Goal: Complete application form

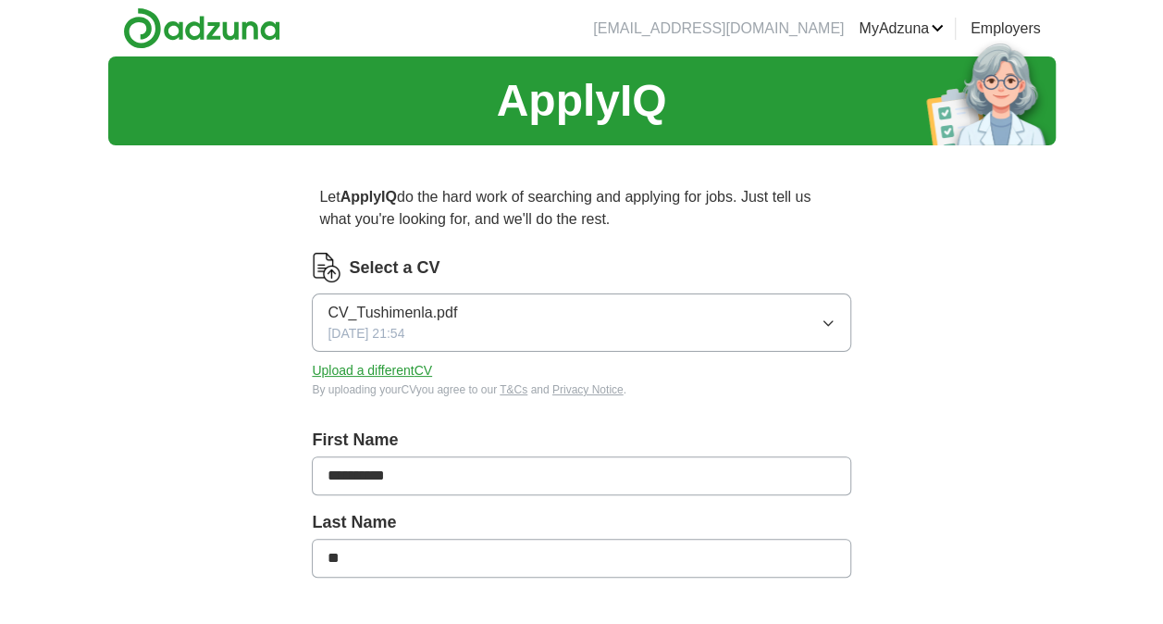
click at [571, 311] on button "CV_Tushimenla.pdf [DATE] 21:54" at bounding box center [581, 322] width 539 height 58
click at [803, 322] on button "CV_Tushimenla.pdf [DATE] 21:54" at bounding box center [581, 322] width 539 height 58
click at [422, 372] on button "Upload a different CV" at bounding box center [372, 370] width 120 height 19
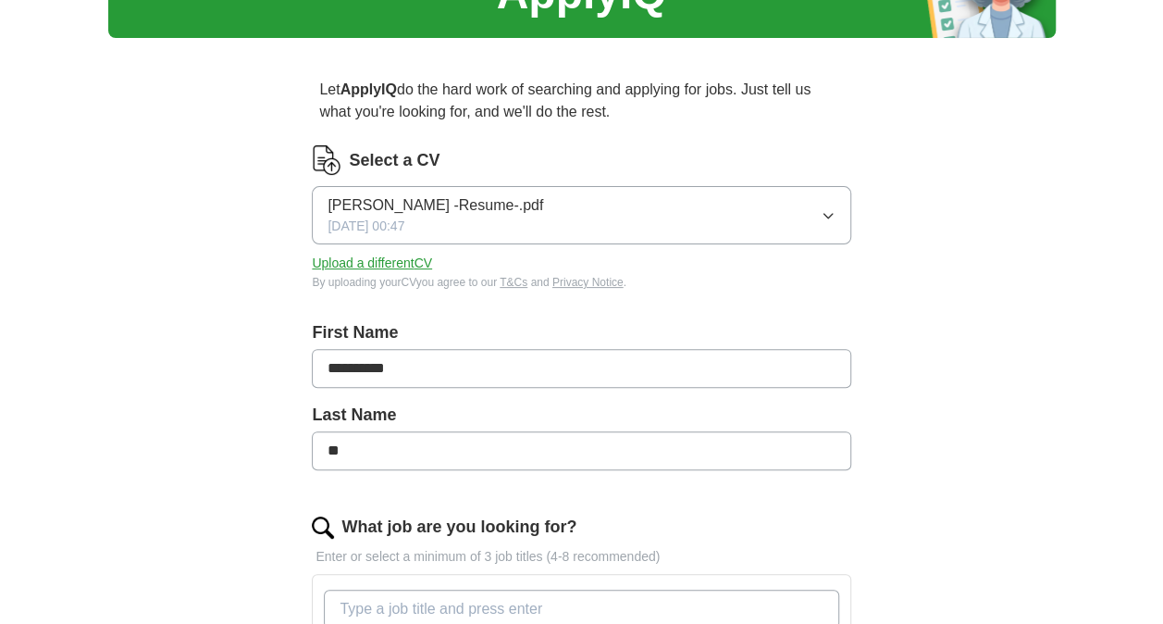
scroll to position [109, 0]
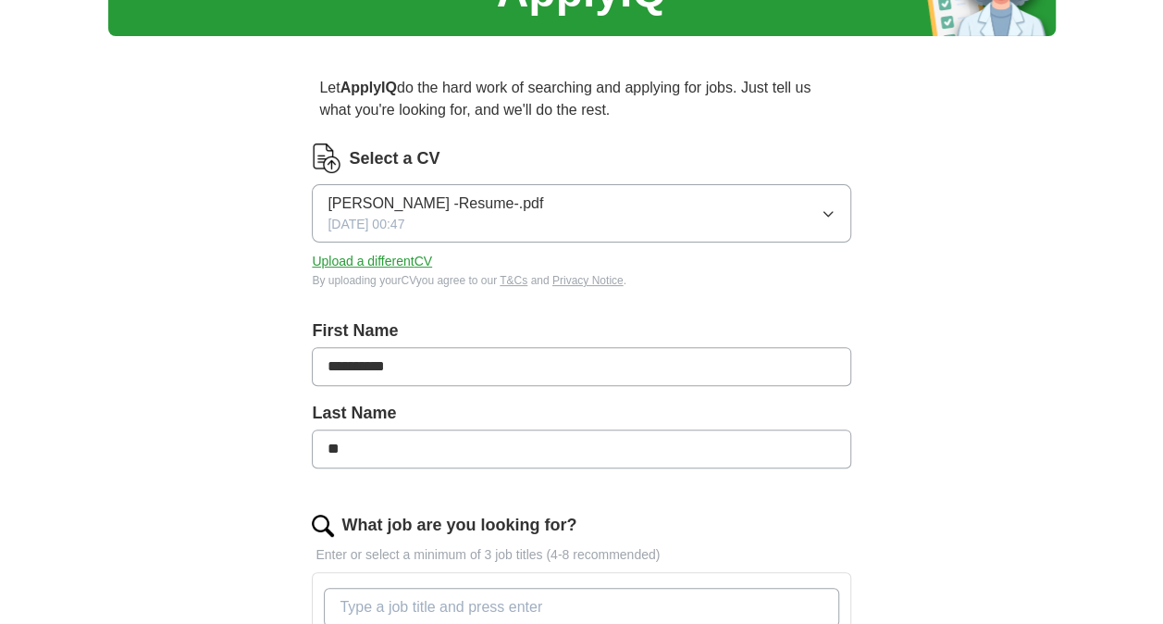
click at [737, 196] on button "[PERSON_NAME] -Resume-.pdf [DATE] 00:47" at bounding box center [581, 213] width 539 height 58
click at [529, 403] on label "Last Name" at bounding box center [581, 413] width 539 height 25
click at [420, 256] on button "Upload a different CV" at bounding box center [372, 261] width 120 height 19
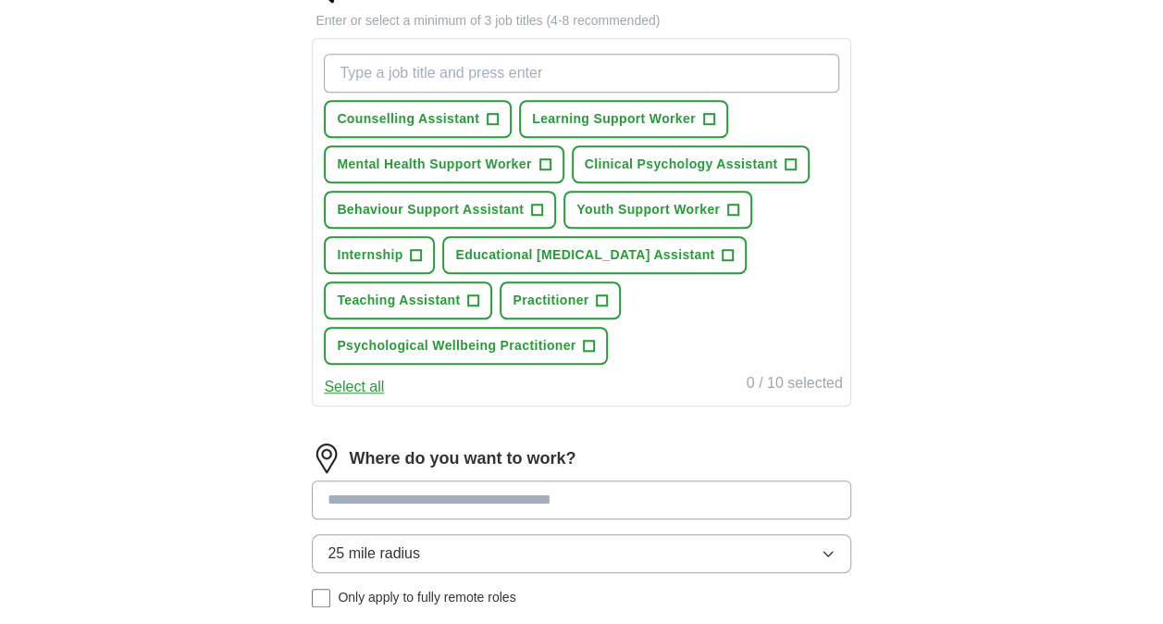
scroll to position [642, 0]
click at [500, 113] on button "Counselling Assistant +" at bounding box center [418, 120] width 188 height 38
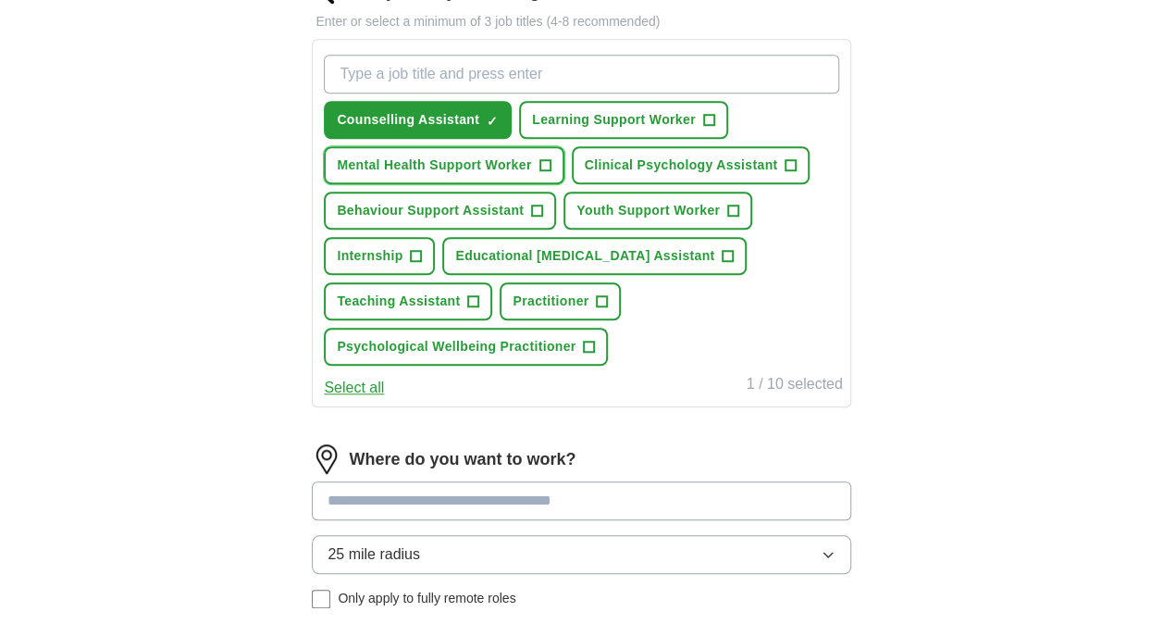
click at [533, 162] on button "Mental Health Support Worker +" at bounding box center [444, 165] width 240 height 38
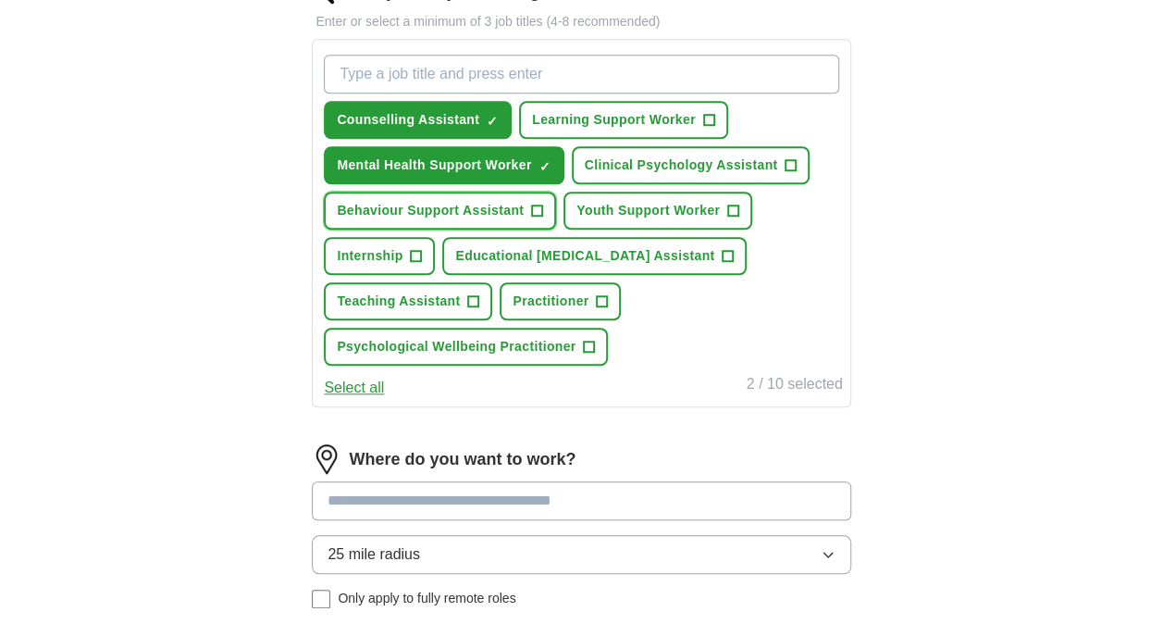
click at [537, 207] on span "+" at bounding box center [537, 211] width 11 height 15
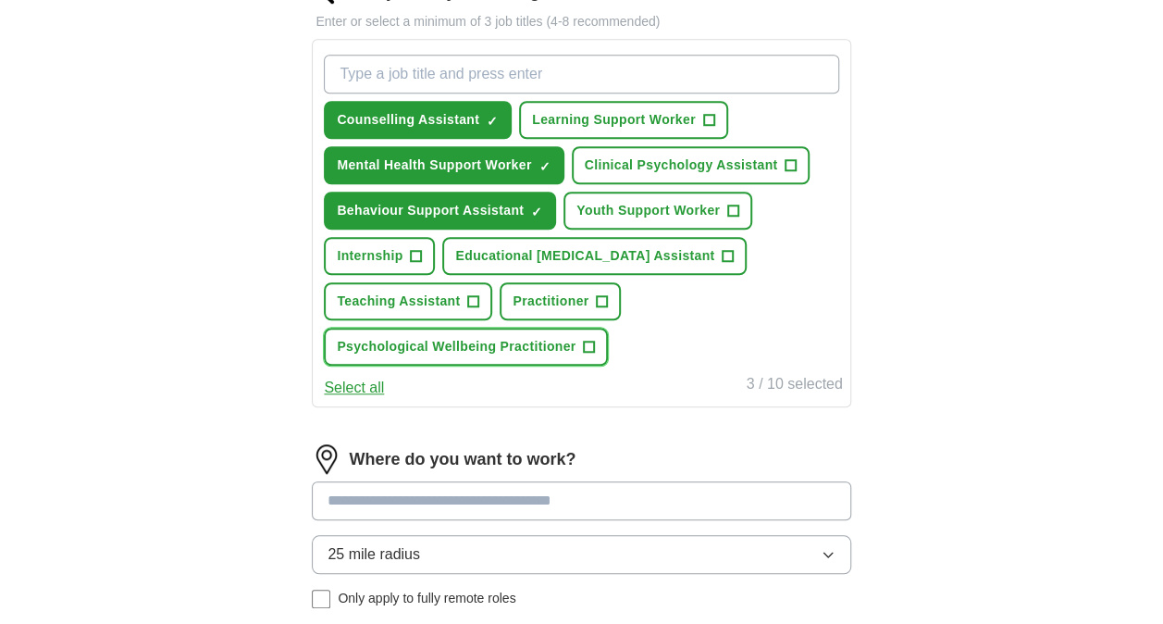
click at [564, 337] on span "Psychological Wellbeing Practitioner" at bounding box center [456, 346] width 239 height 19
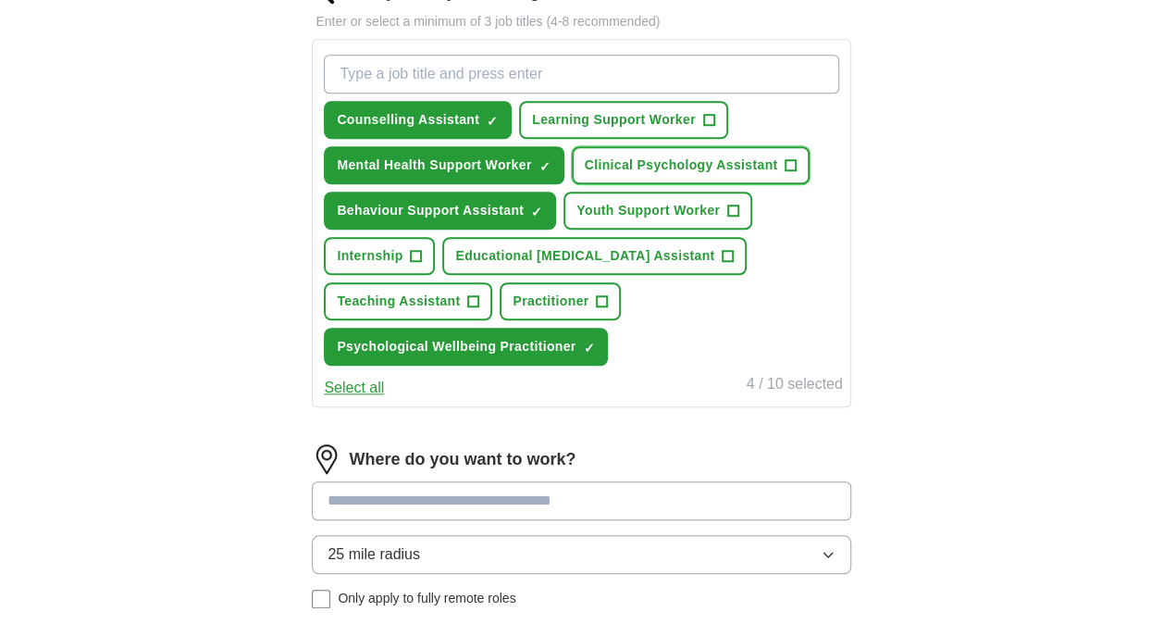
click at [767, 170] on span "Clinical Psychology Assistant" at bounding box center [681, 164] width 193 height 19
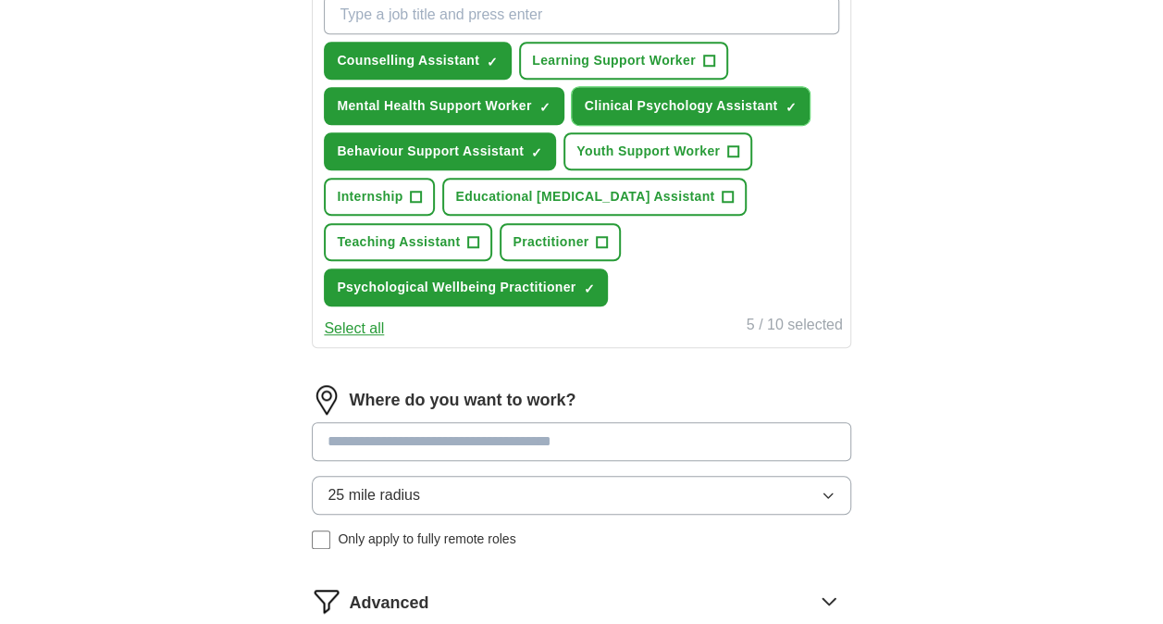
scroll to position [705, 0]
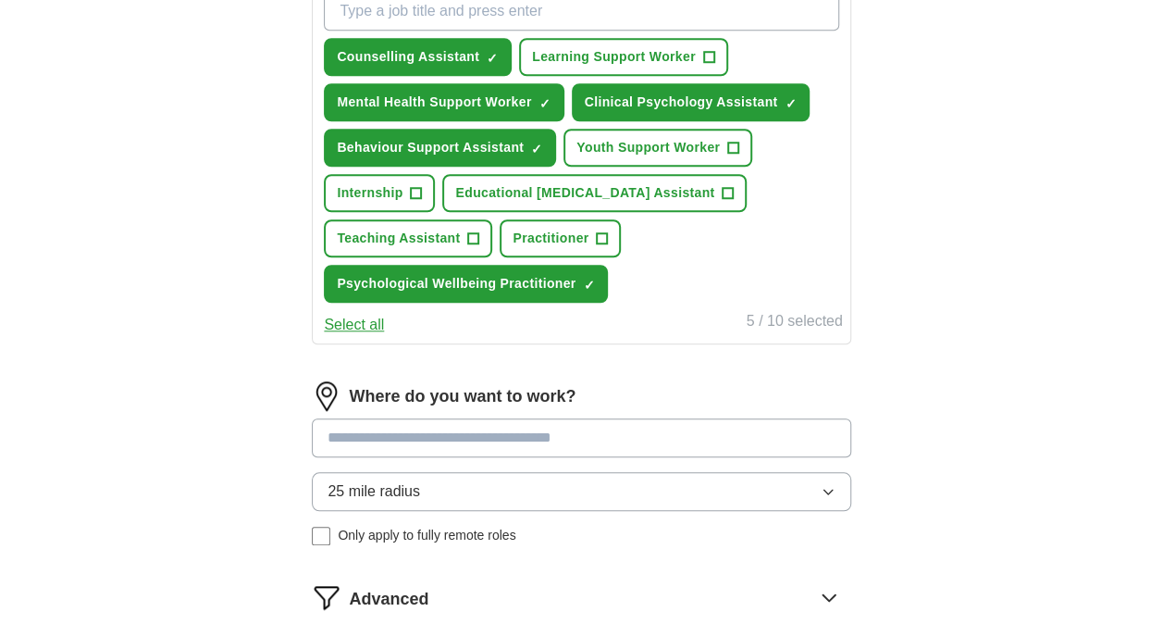
click at [472, 439] on input at bounding box center [581, 437] width 539 height 39
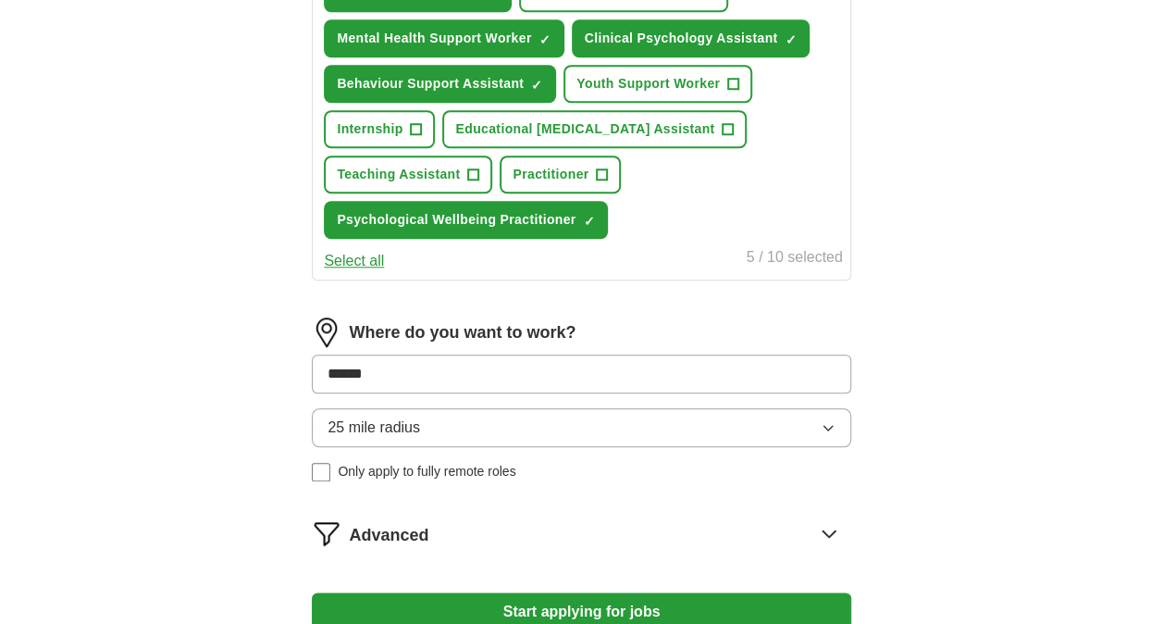
type input "*****"
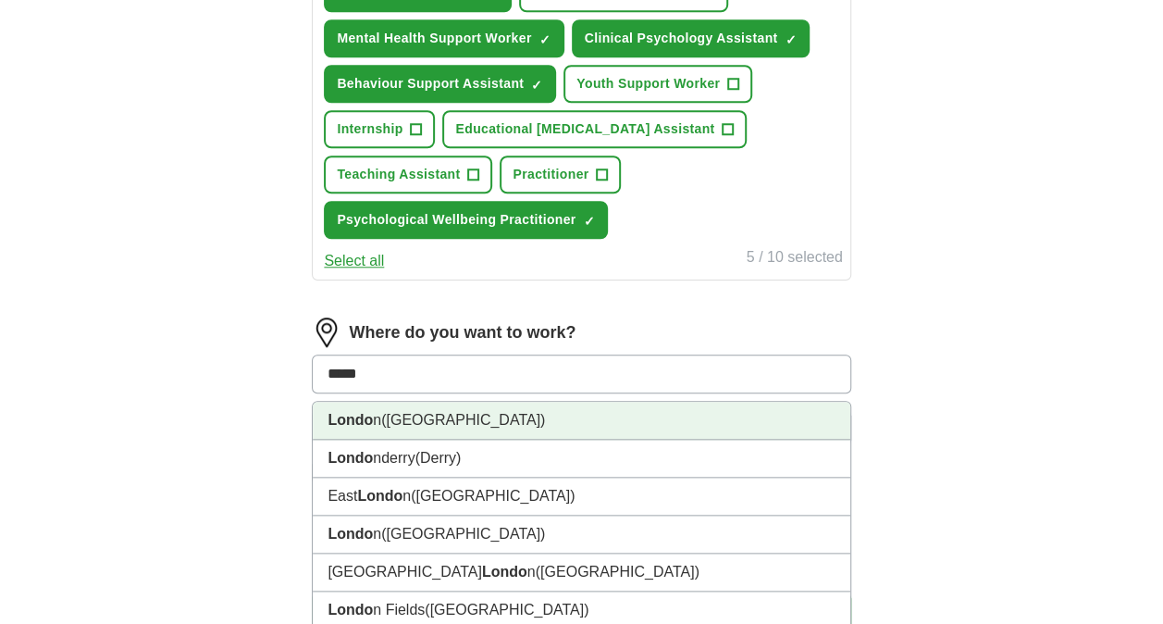
click at [407, 430] on li "Londo n ([GEOGRAPHIC_DATA])" at bounding box center [581, 421] width 537 height 38
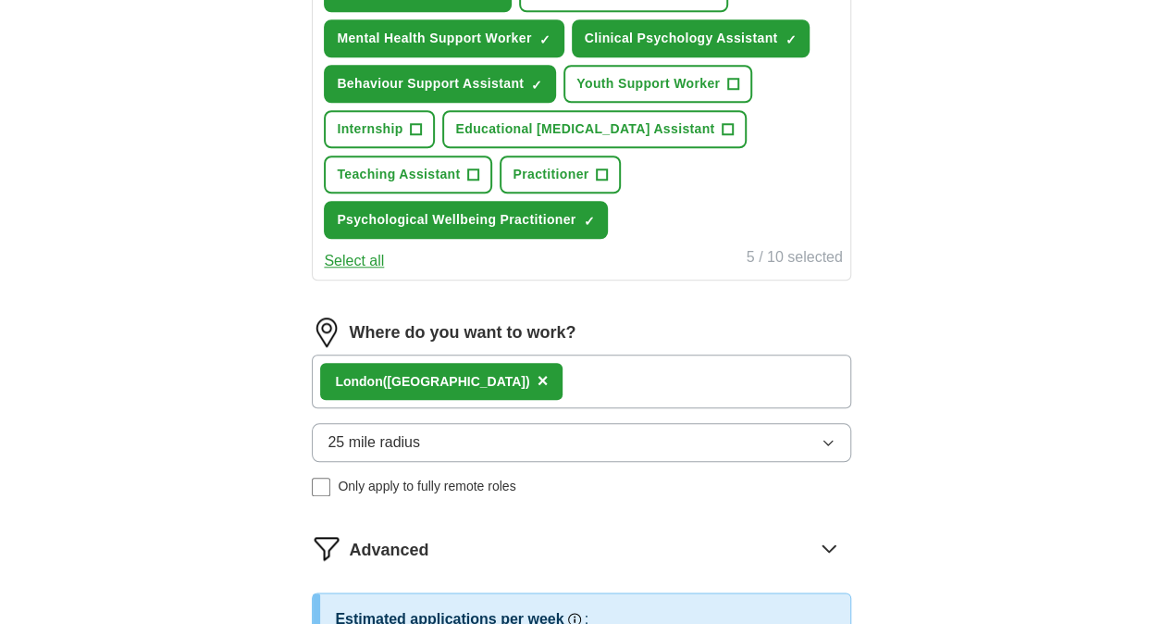
click at [379, 437] on span "25 mile radius" at bounding box center [374, 442] width 93 height 22
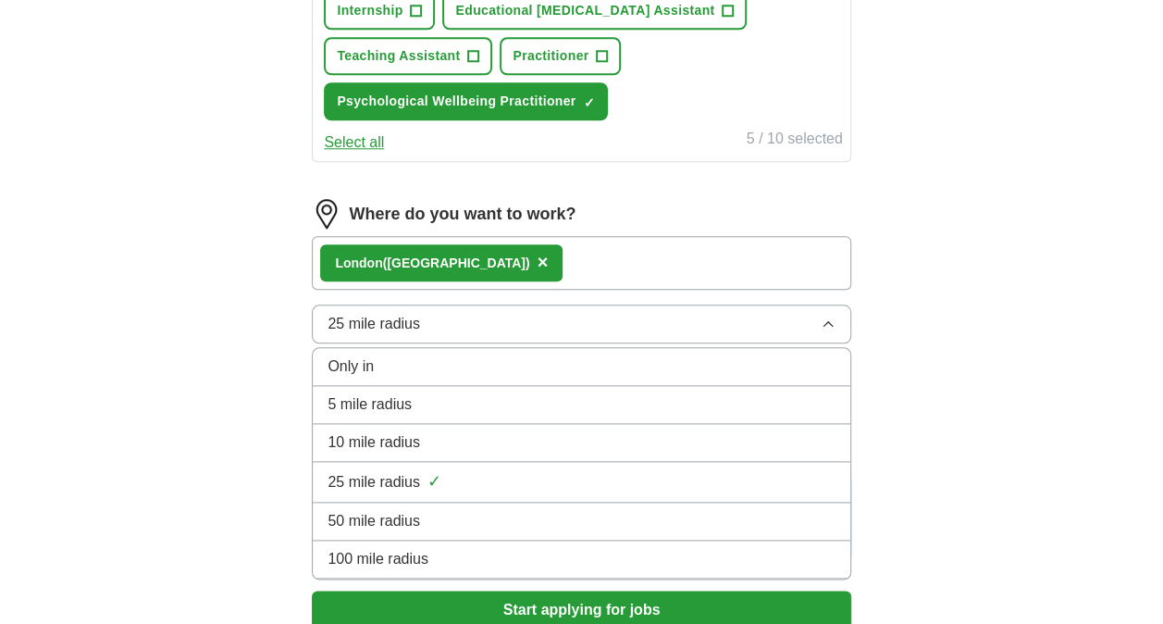
scroll to position [898, 0]
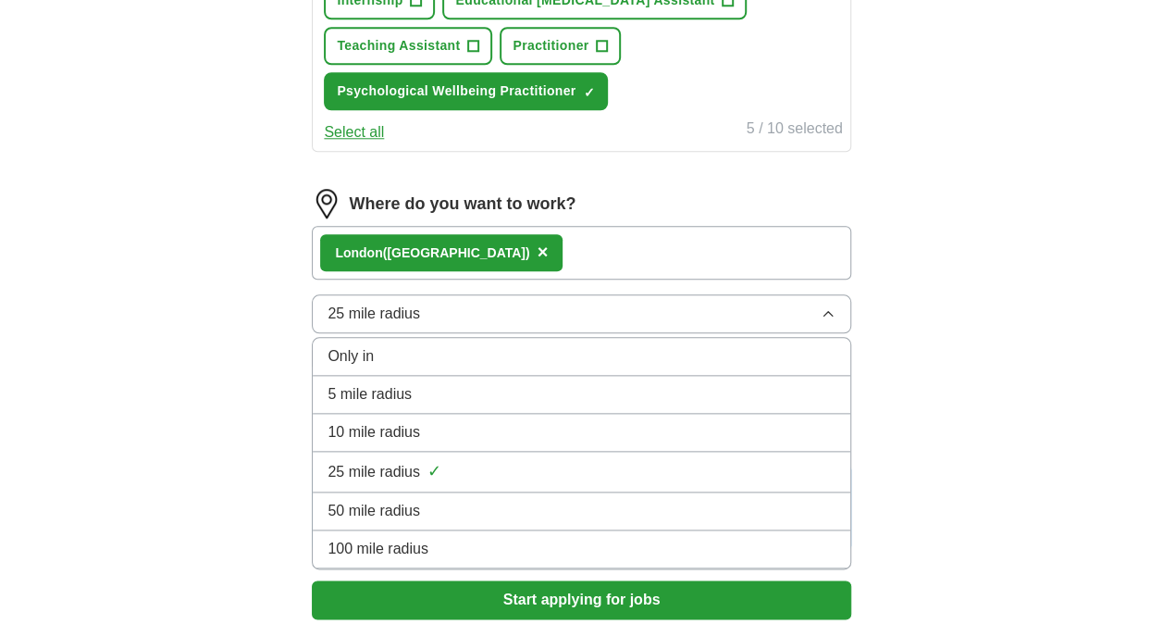
click at [413, 468] on span "25 mile radius" at bounding box center [374, 472] width 93 height 22
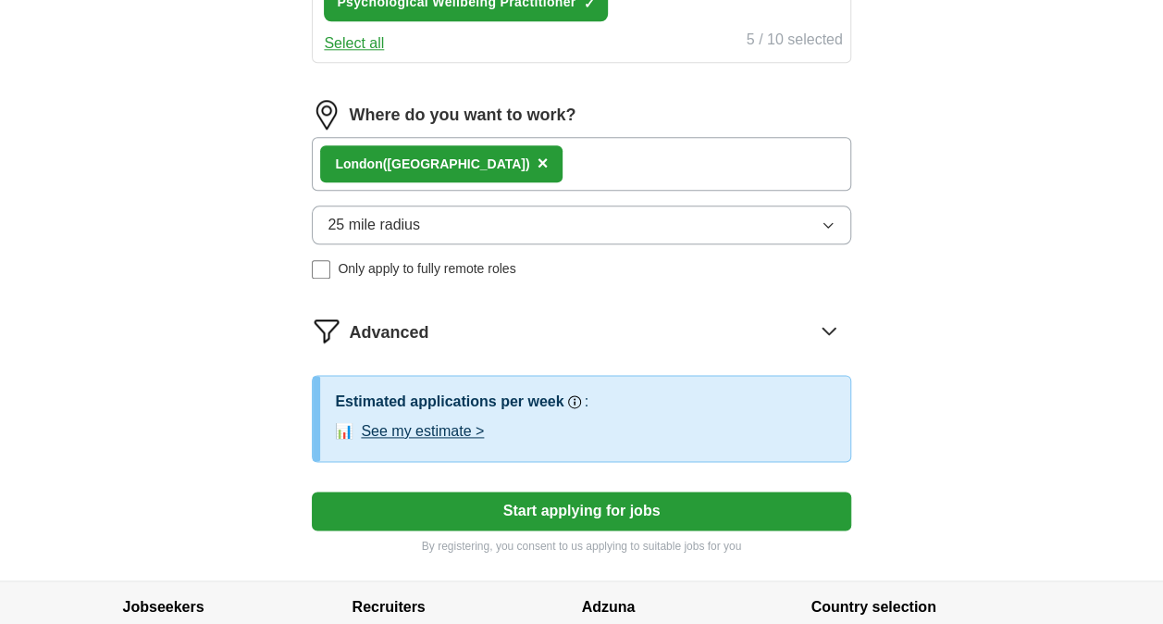
scroll to position [987, 0]
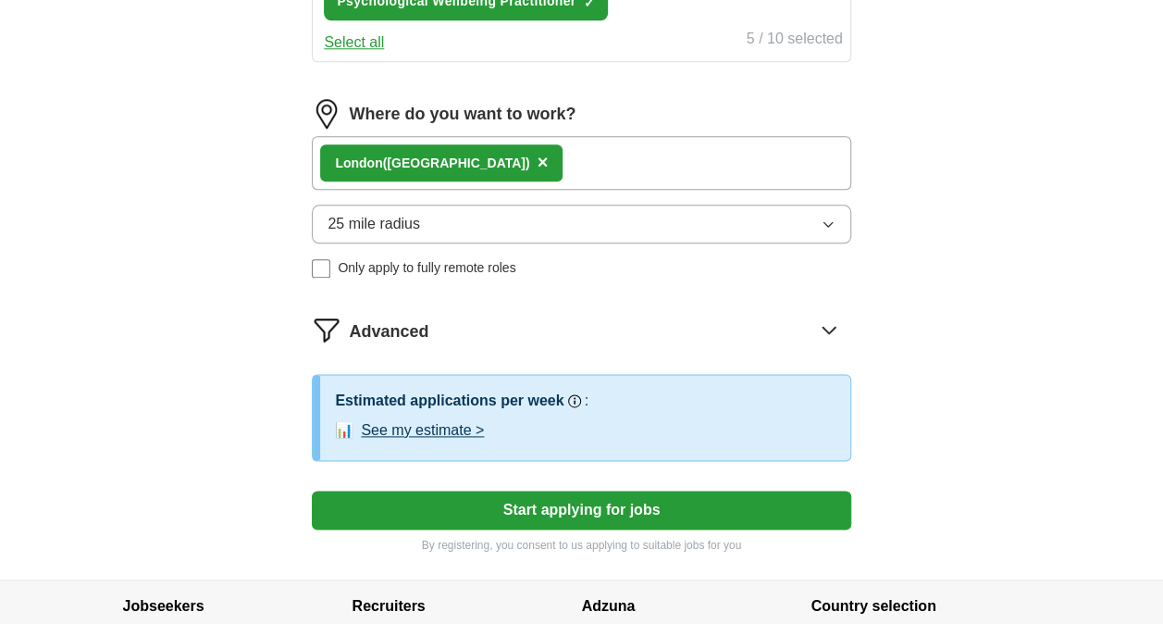
click at [504, 501] on button "Start applying for jobs" at bounding box center [581, 509] width 539 height 39
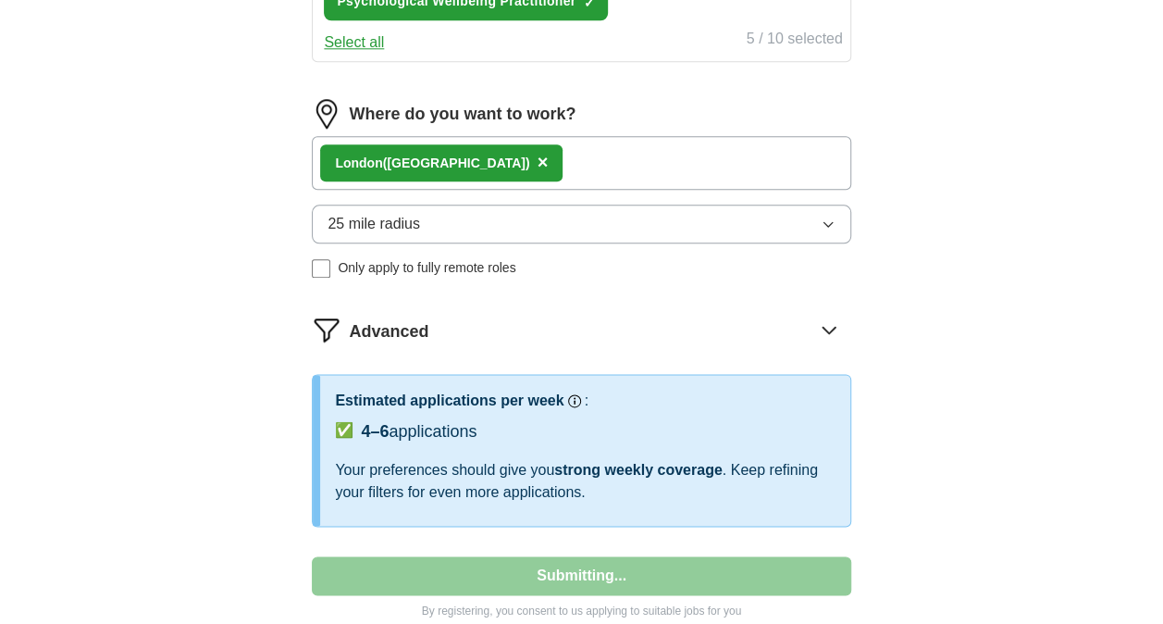
select select "**"
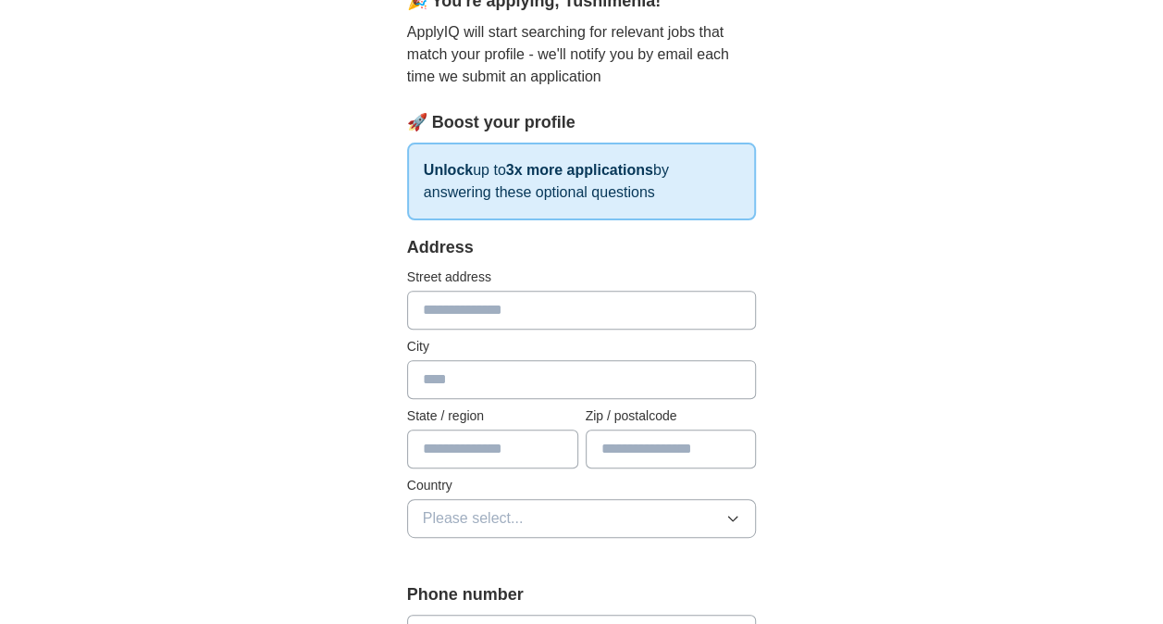
scroll to position [198, 0]
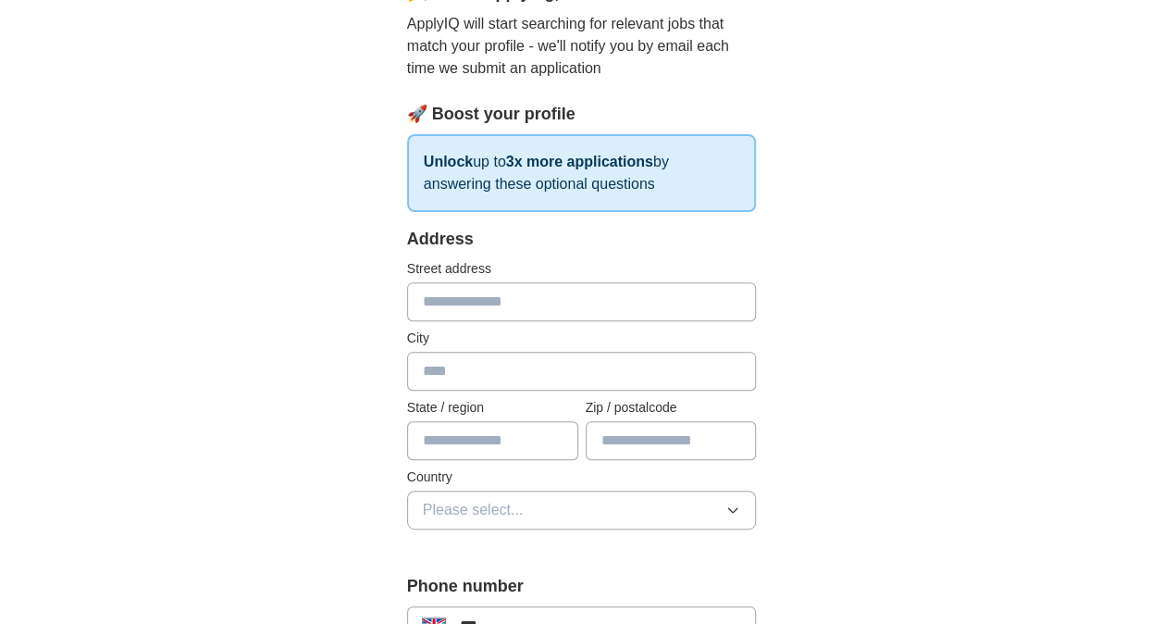
click at [534, 304] on input "text" at bounding box center [582, 301] width 350 height 39
type input "**********"
type input "*********"
type input "******"
type input "********"
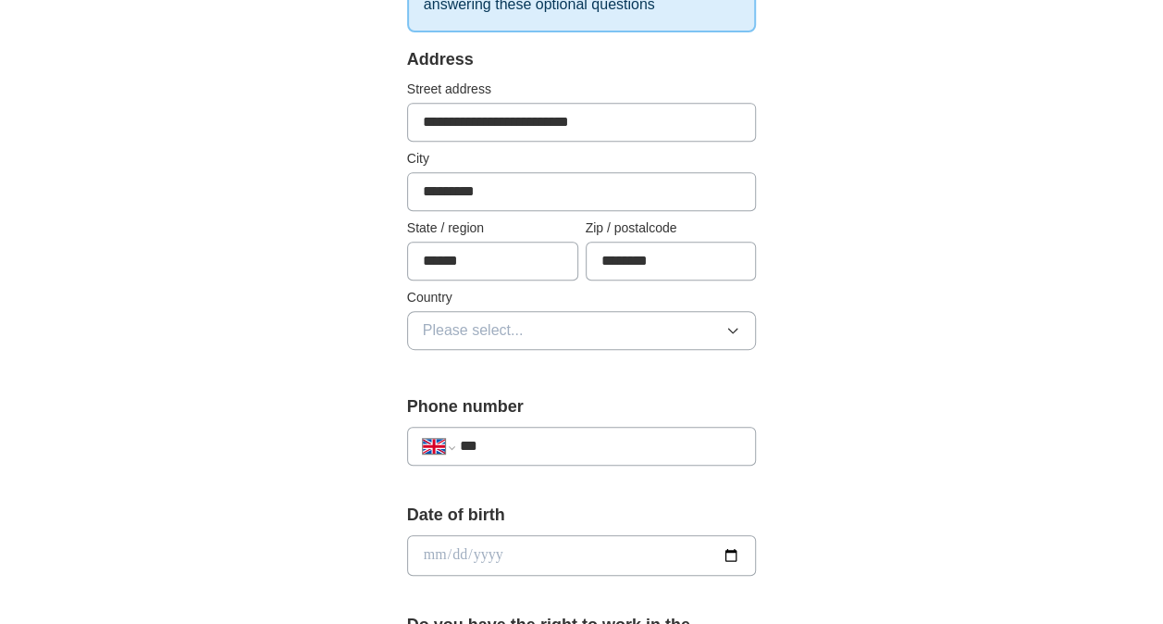
scroll to position [386, 0]
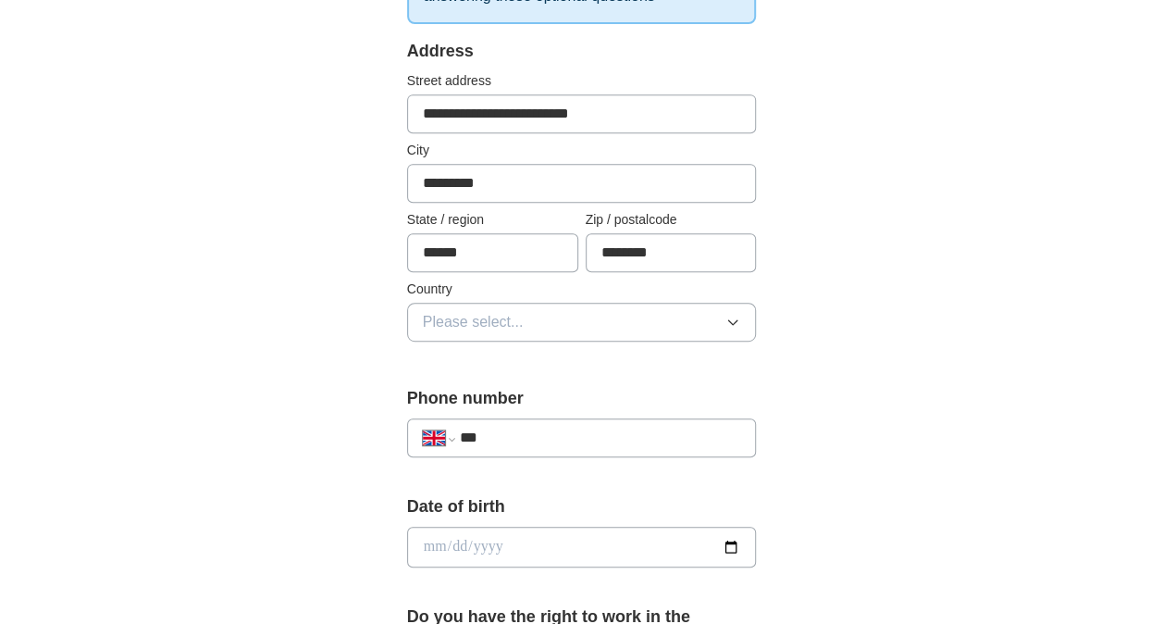
click at [564, 308] on button "Please select..." at bounding box center [582, 322] width 350 height 39
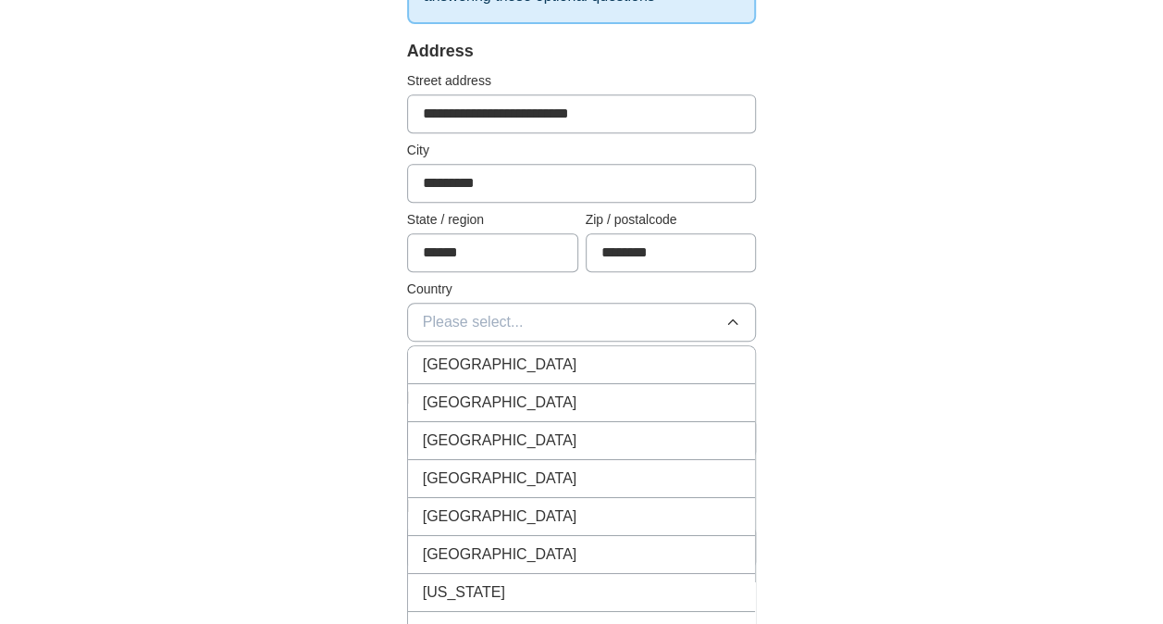
click at [546, 365] on div "[GEOGRAPHIC_DATA]" at bounding box center [582, 364] width 318 height 22
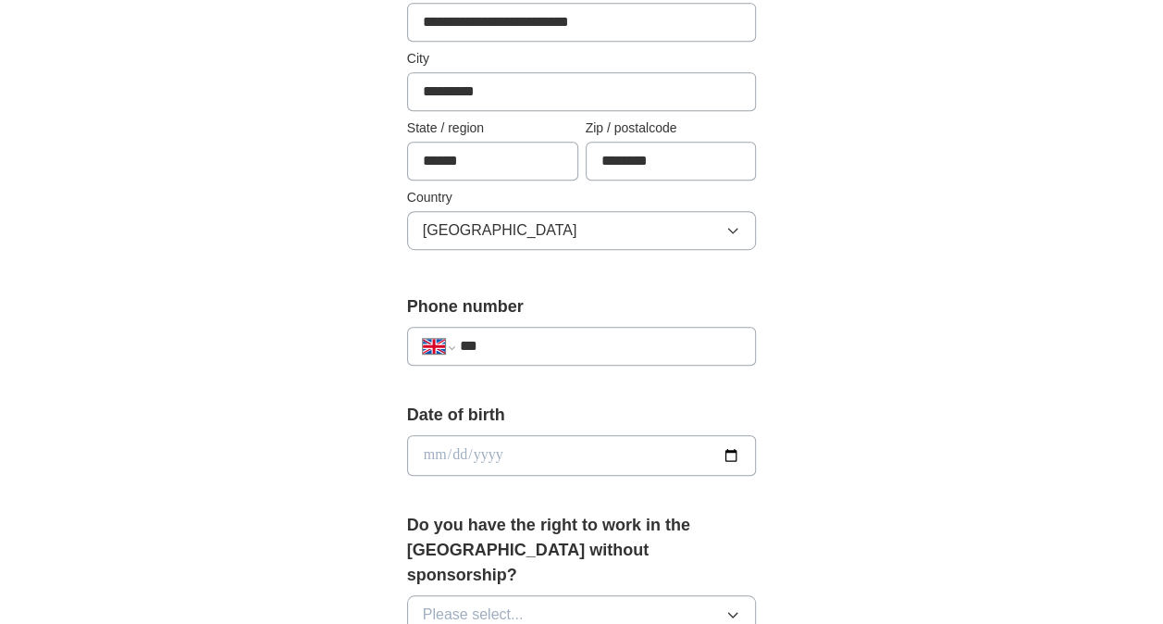
scroll to position [493, 0]
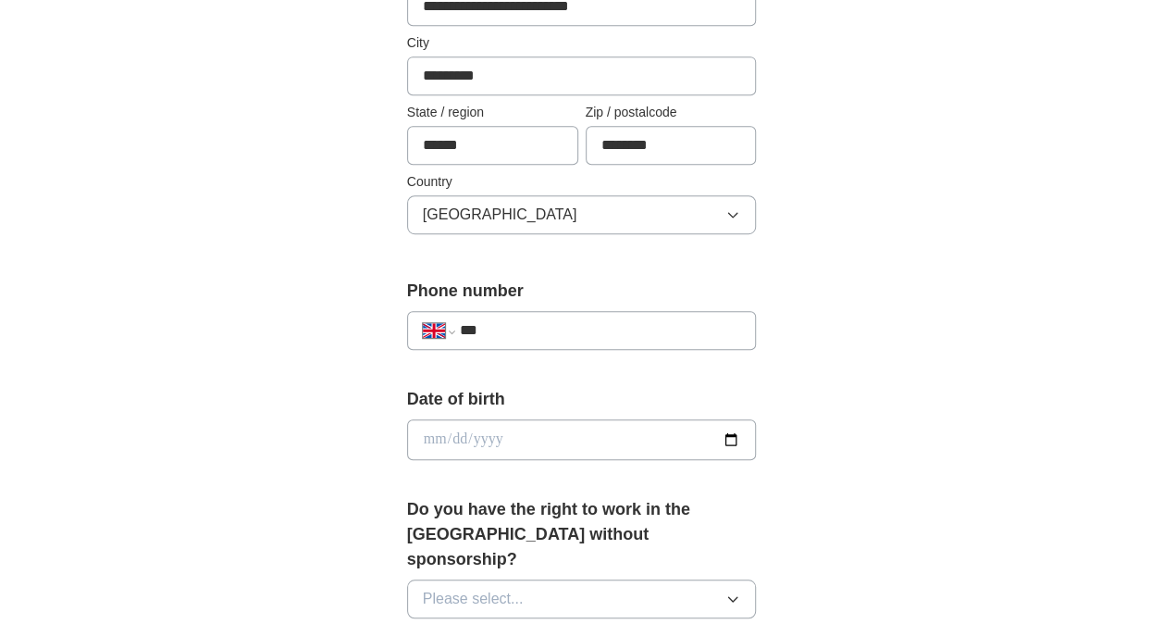
click at [537, 329] on input "***" at bounding box center [600, 330] width 281 height 22
type input "**********"
click at [515, 433] on input "date" at bounding box center [582, 439] width 350 height 41
type input "**********"
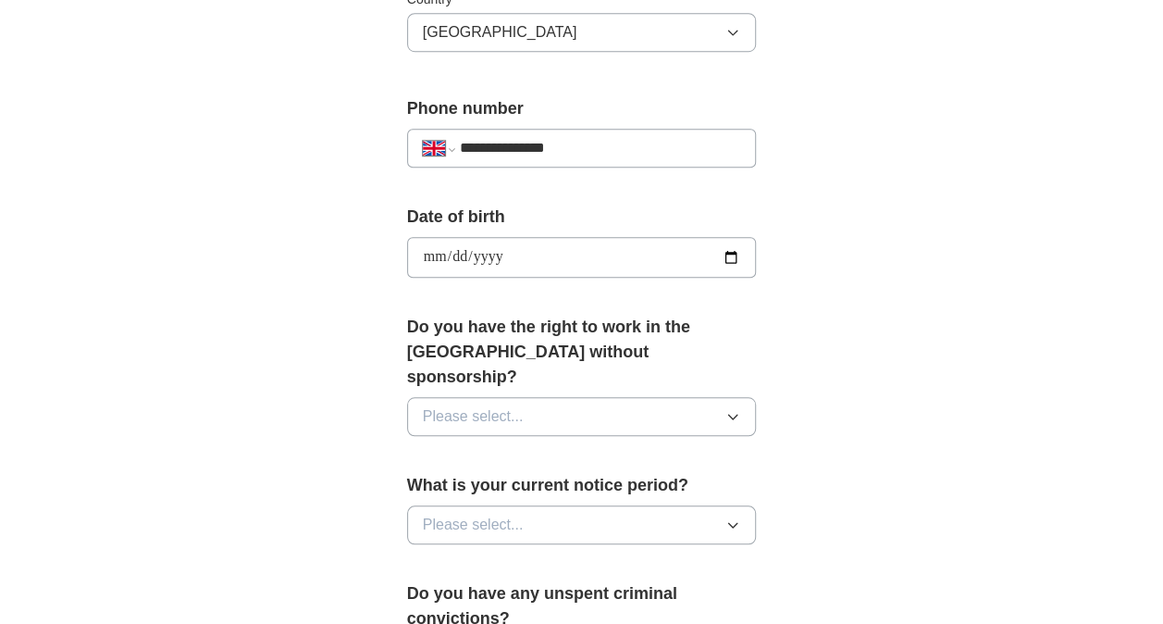
scroll to position [699, 0]
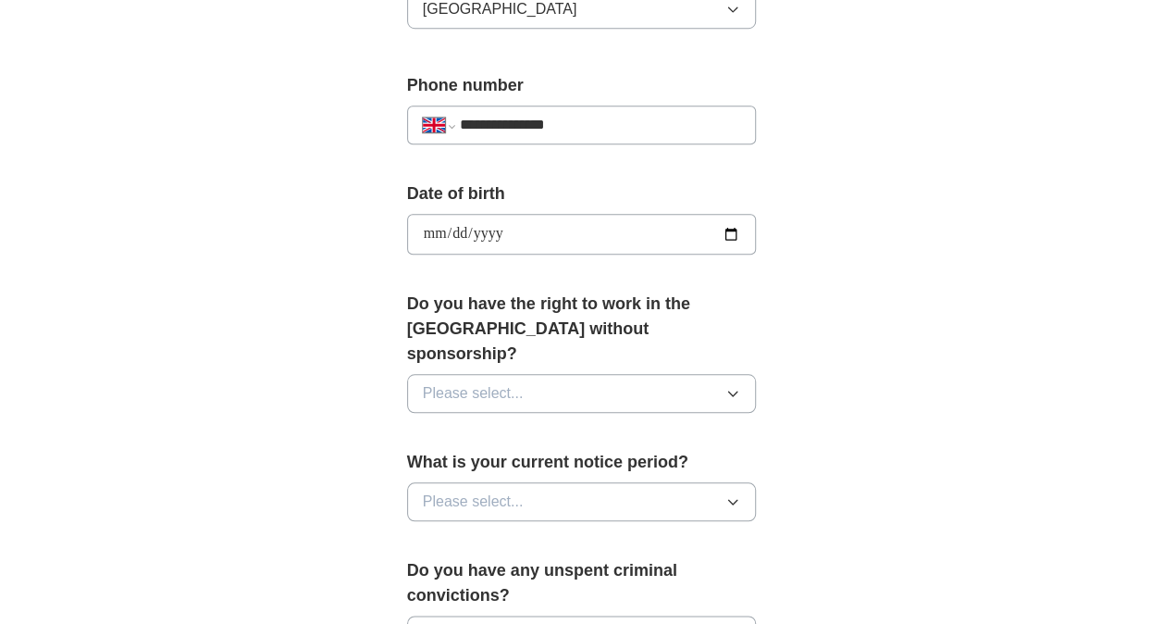
click at [590, 374] on button "Please select..." at bounding box center [582, 393] width 350 height 39
click at [551, 425] on div "Yes" at bounding box center [582, 436] width 318 height 22
click at [536, 482] on button "Please select..." at bounding box center [582, 501] width 350 height 39
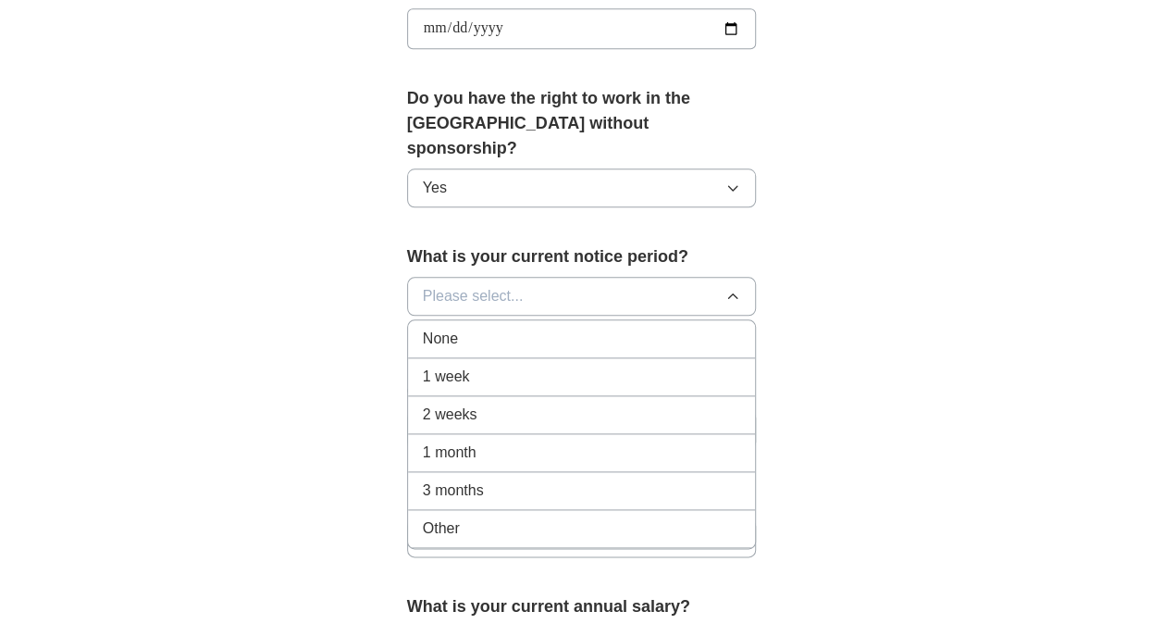
scroll to position [907, 0]
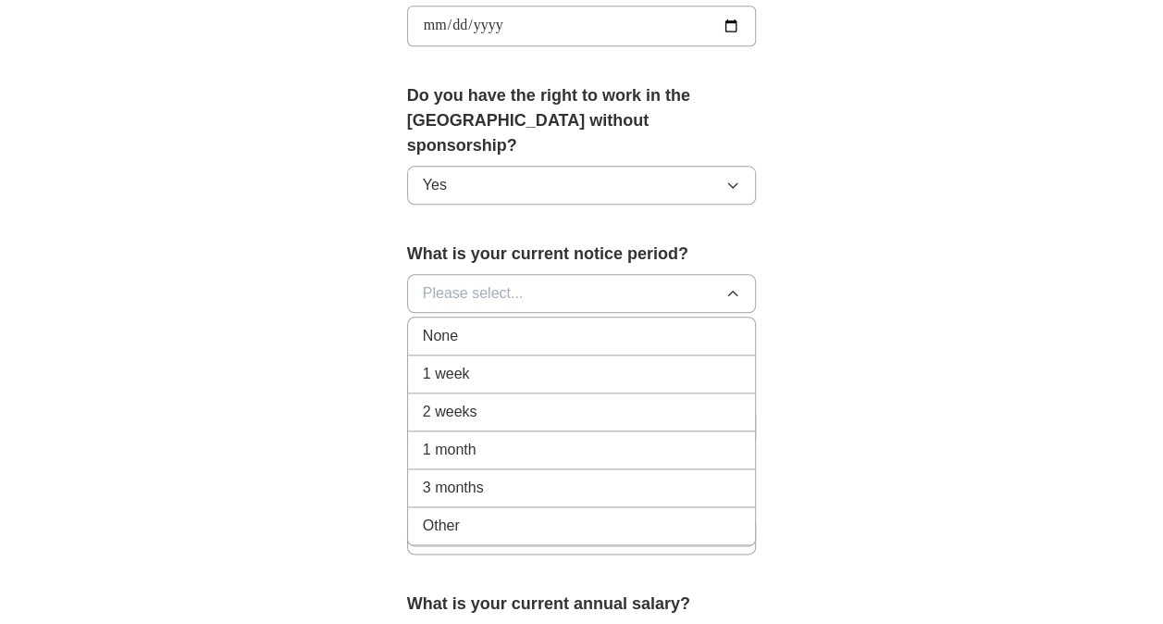
click at [545, 431] on li "1 month" at bounding box center [582, 450] width 348 height 38
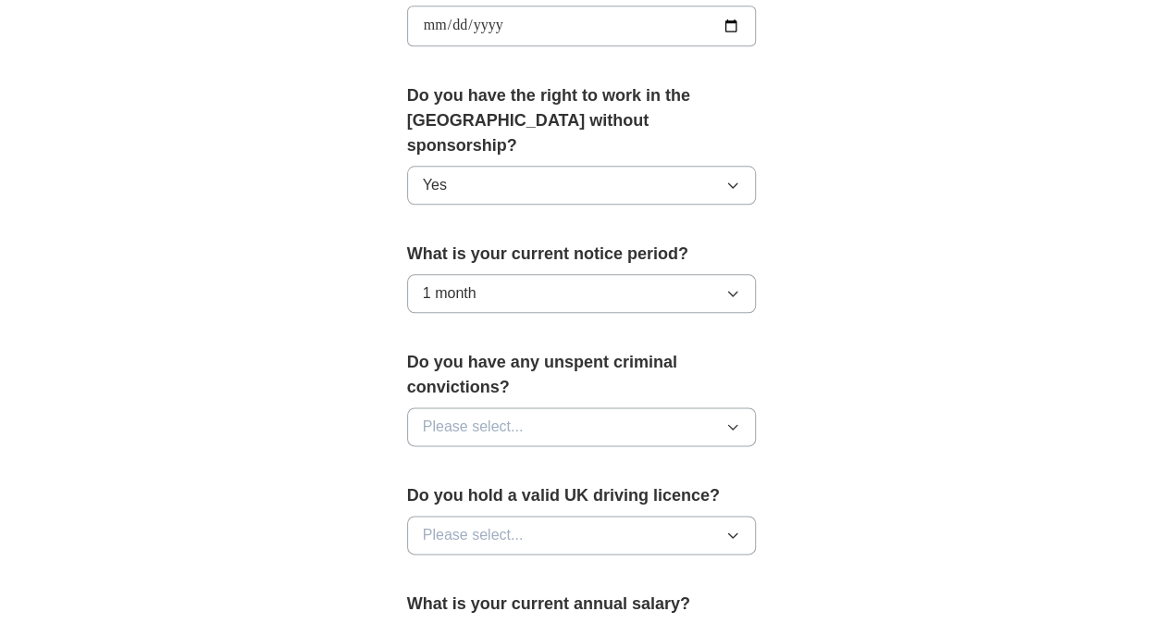
click at [558, 407] on button "Please select..." at bounding box center [582, 426] width 350 height 39
click at [513, 496] on div "No" at bounding box center [582, 507] width 318 height 22
click at [511, 524] on span "Please select..." at bounding box center [473, 535] width 101 height 22
click at [494, 604] on div "No" at bounding box center [582, 615] width 318 height 22
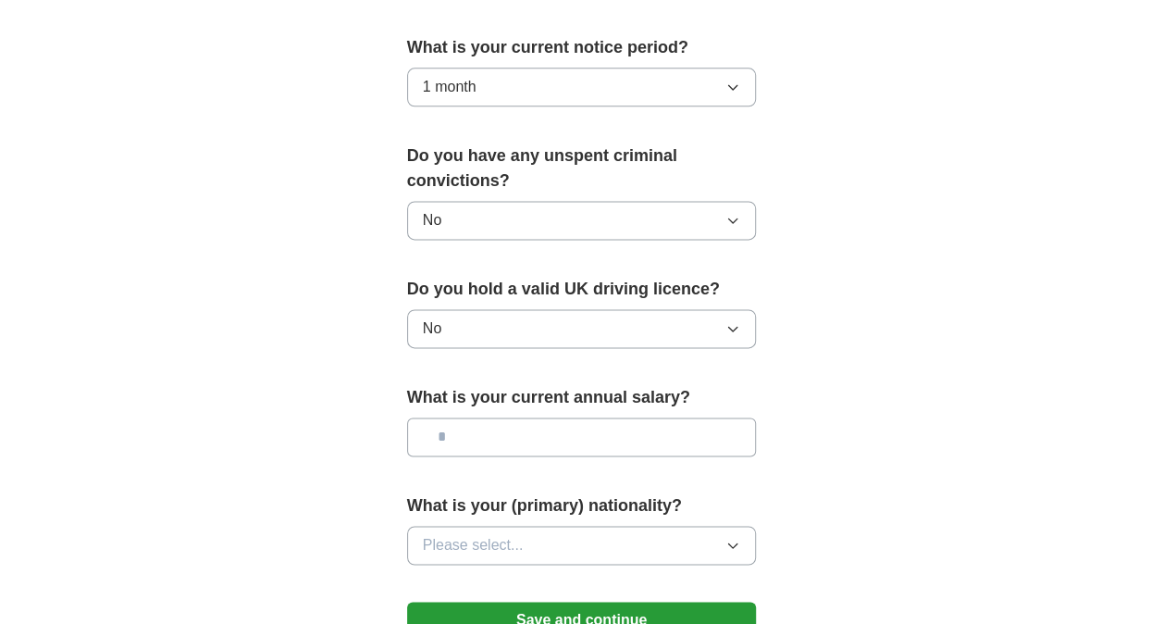
scroll to position [1116, 0]
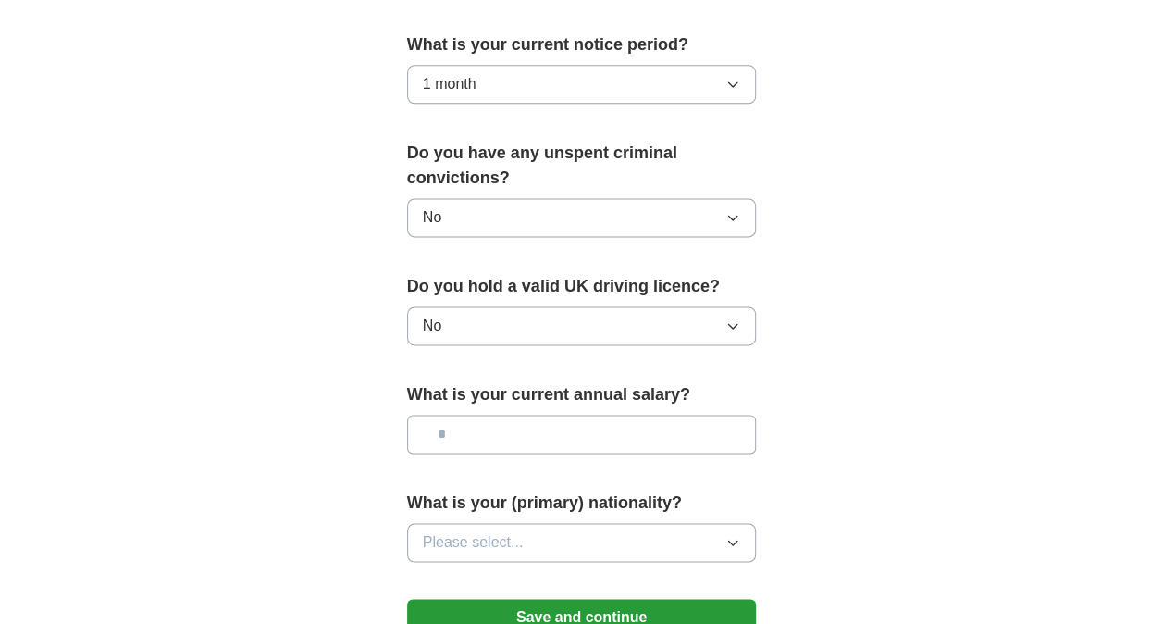
click at [552, 415] on input "text" at bounding box center [582, 434] width 350 height 39
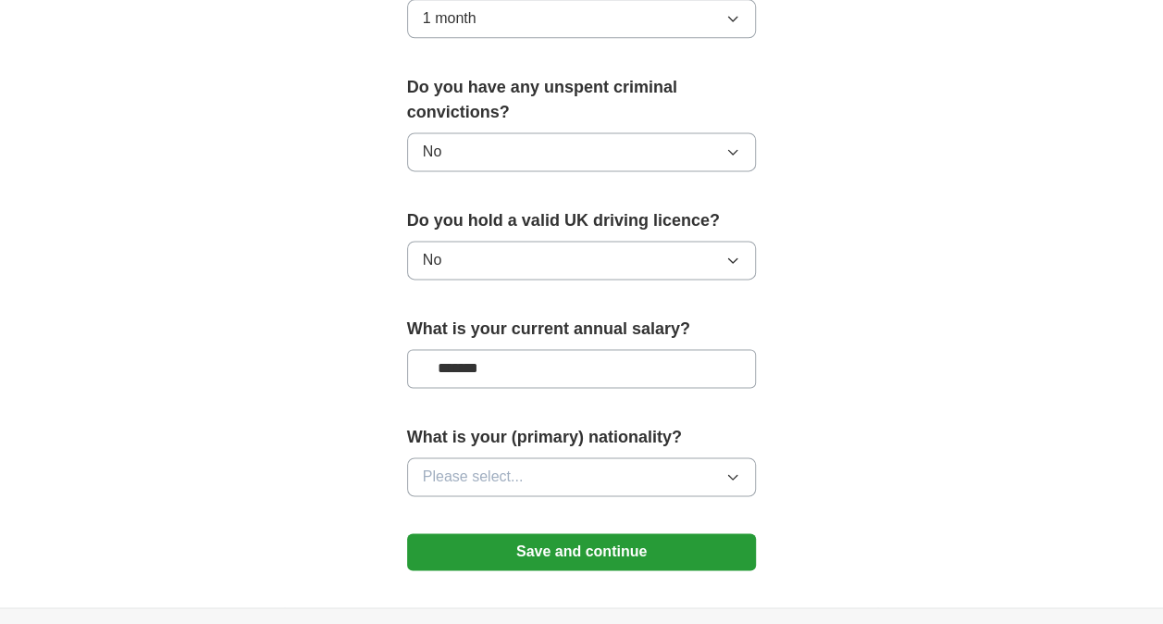
scroll to position [1184, 0]
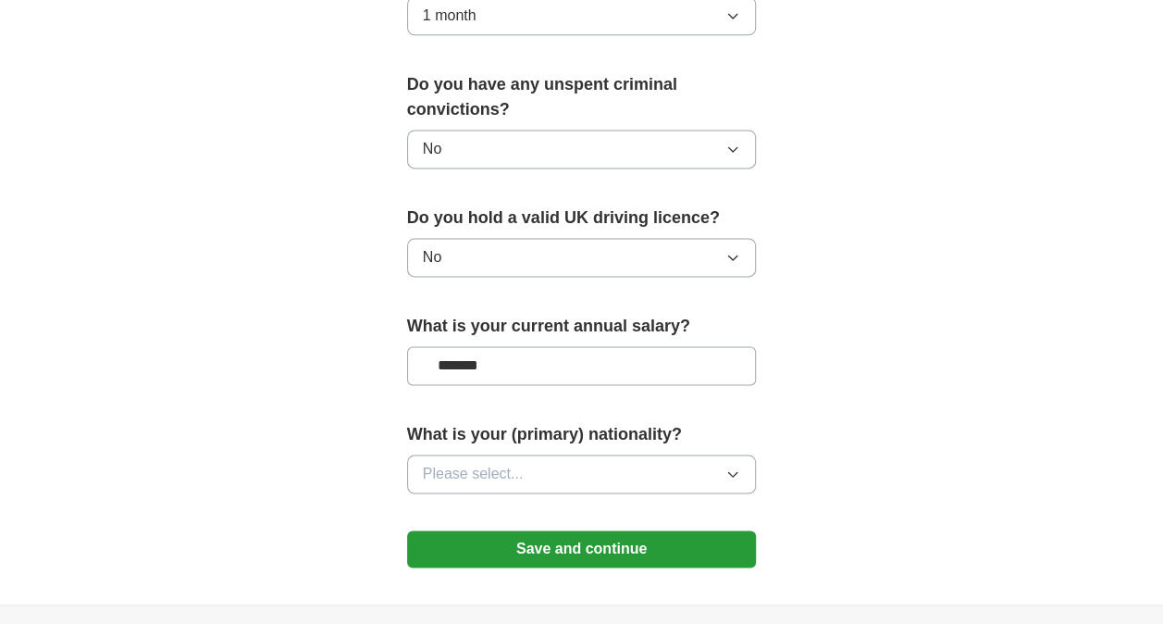
type input "*******"
click at [568, 454] on button "Please select..." at bounding box center [582, 473] width 350 height 39
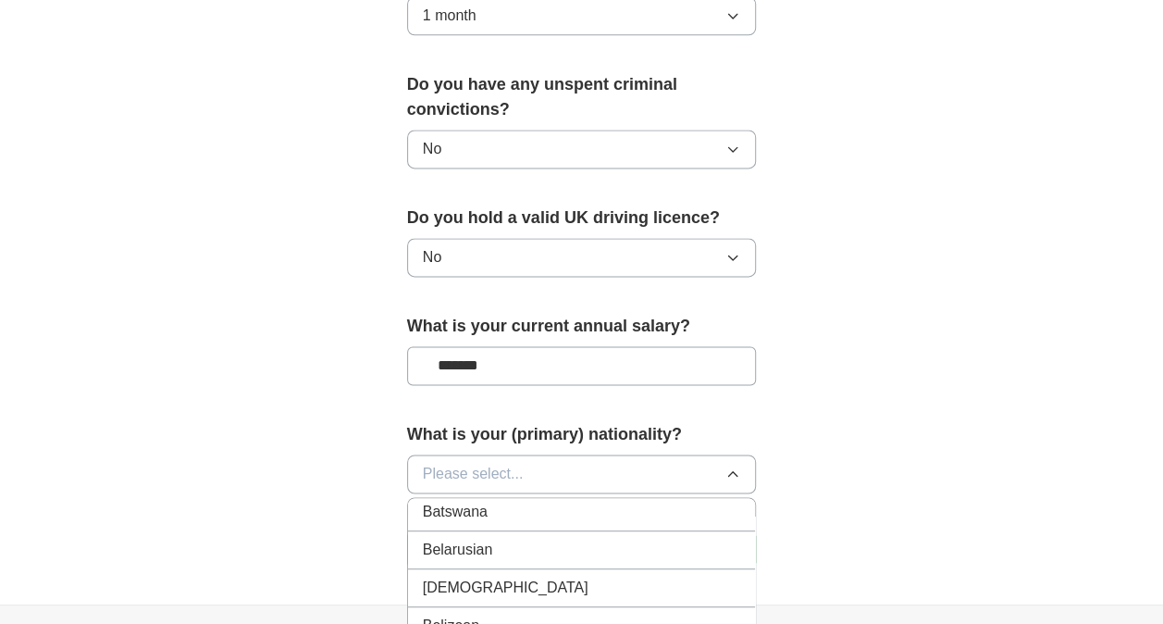
scroll to position [694, 0]
click at [511, 463] on span "Please select..." at bounding box center [473, 474] width 101 height 22
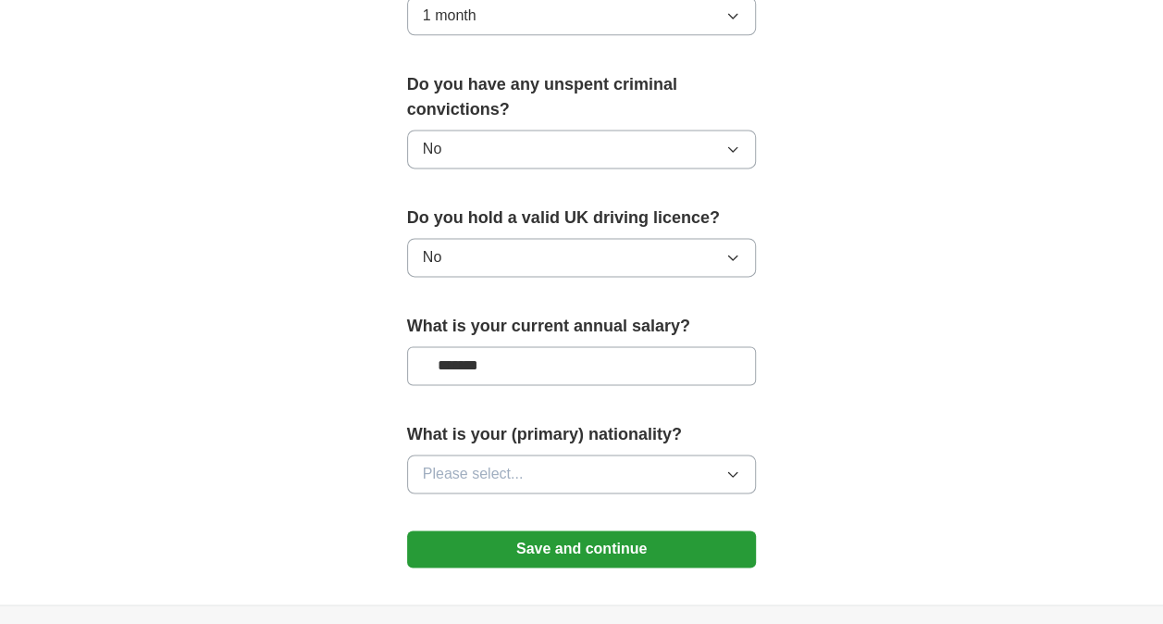
click at [509, 463] on span "Please select..." at bounding box center [473, 474] width 101 height 22
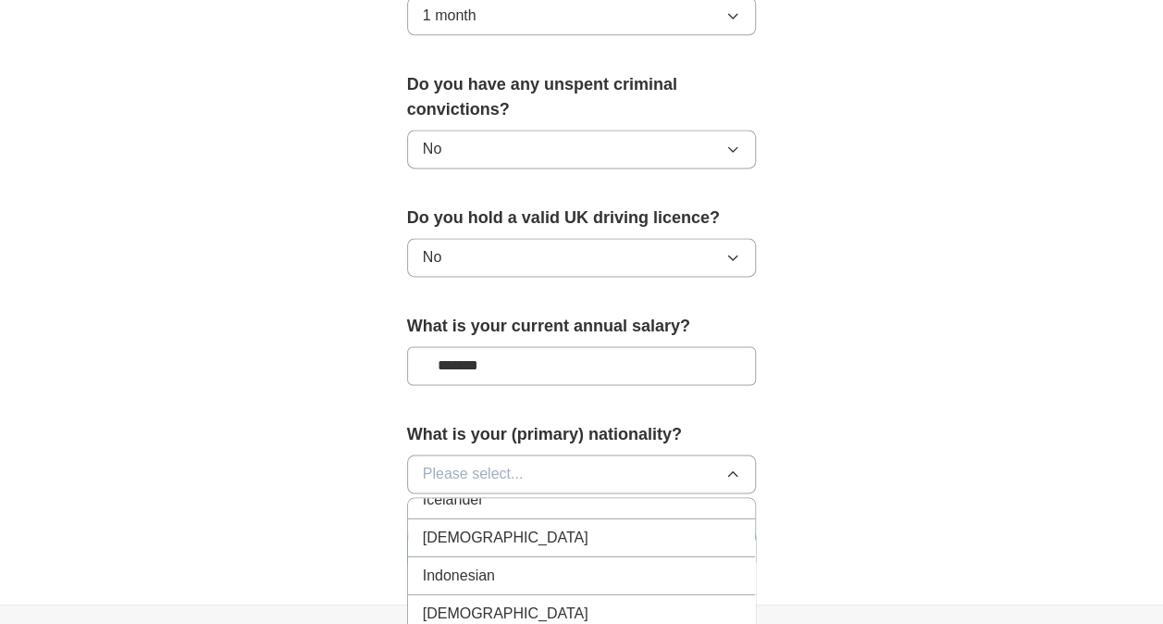
scroll to position [3007, 0]
click at [501, 534] on div "[DEMOGRAPHIC_DATA]" at bounding box center [582, 545] width 318 height 22
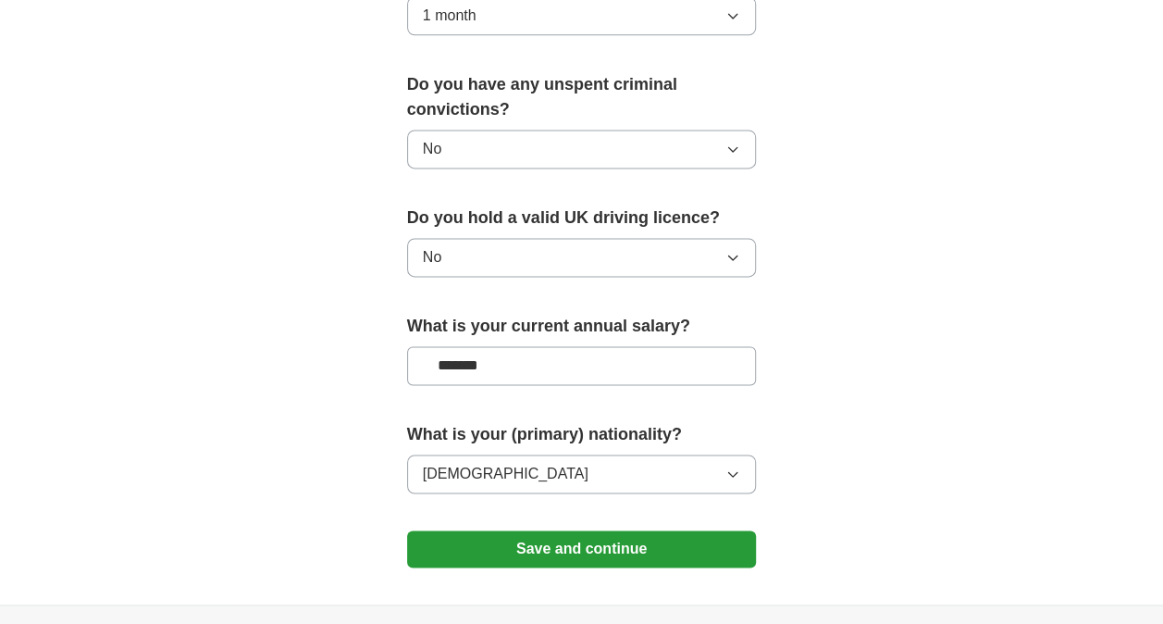
click at [502, 530] on button "Save and continue" at bounding box center [582, 548] width 350 height 37
